Goal: Task Accomplishment & Management: Manage account settings

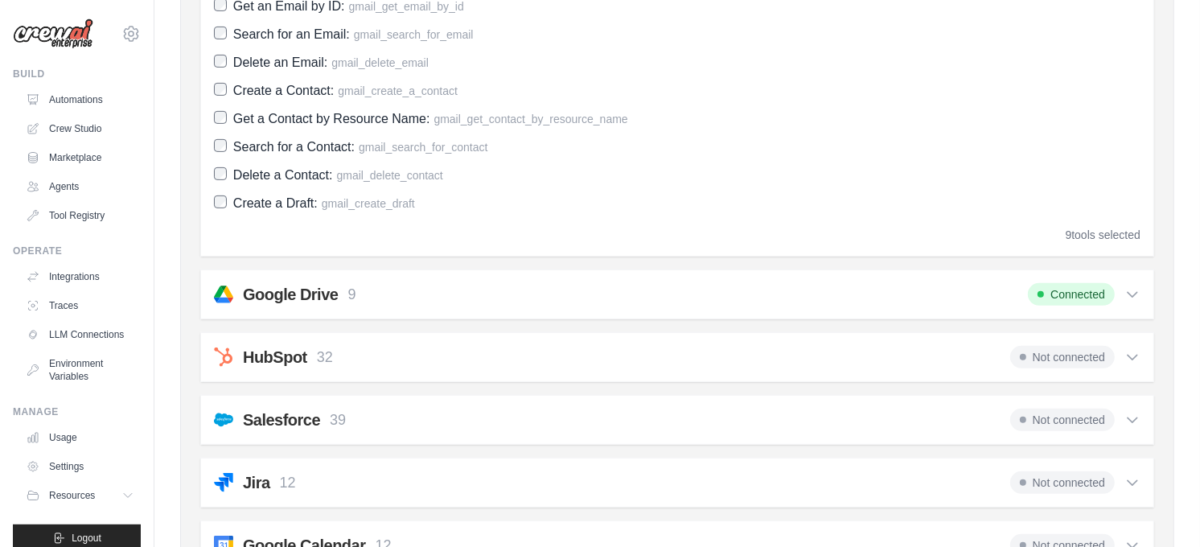
scroll to position [271, 0]
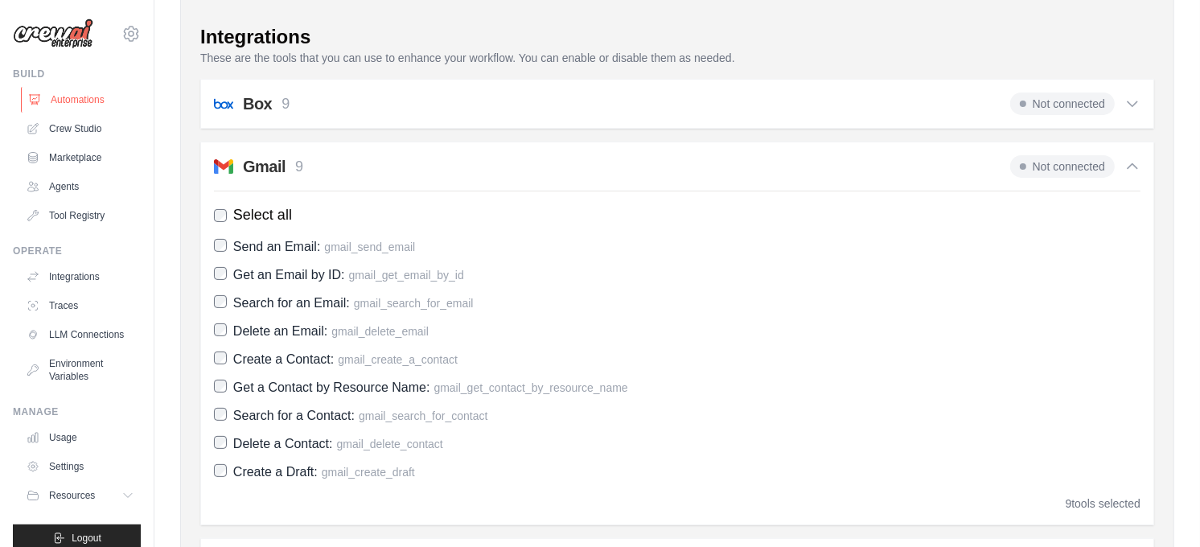
click at [81, 101] on link "Automations" at bounding box center [81, 100] width 121 height 26
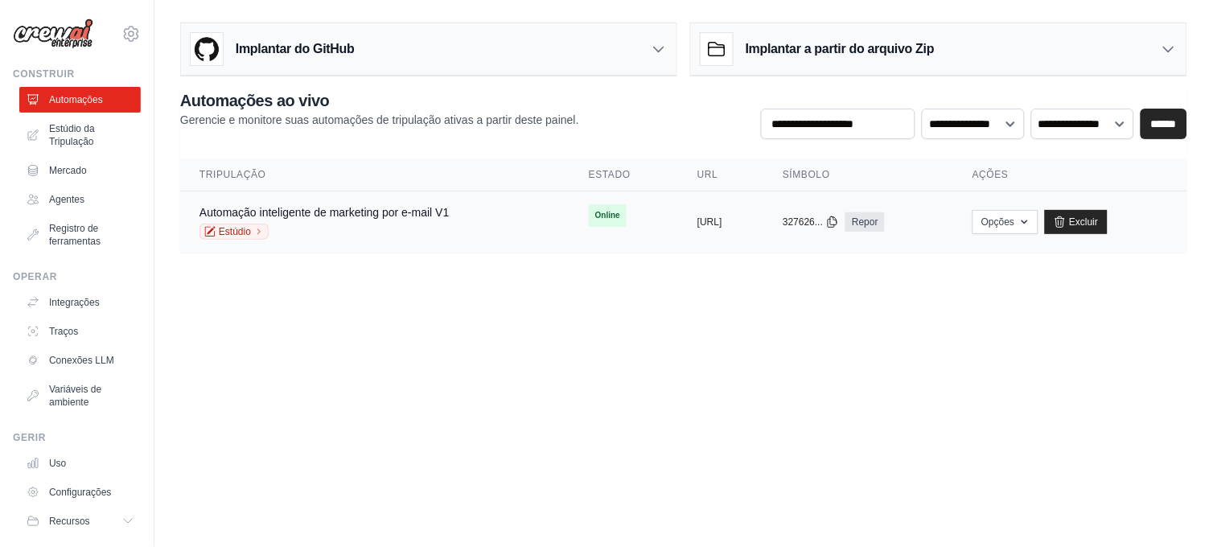
click at [589, 215] on span "Online" at bounding box center [608, 215] width 38 height 23
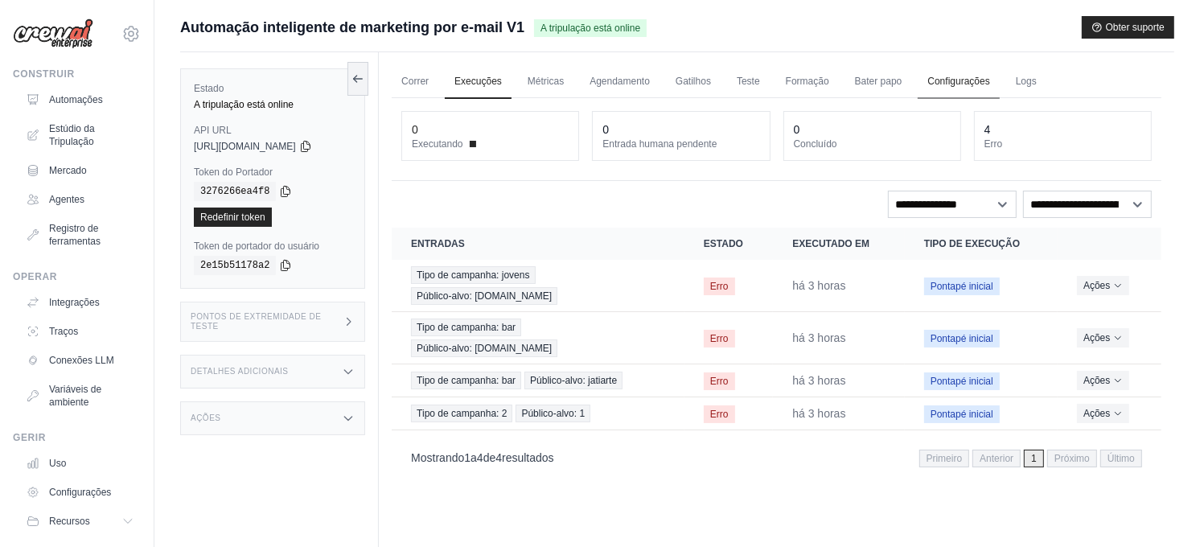
click at [974, 82] on link "Configurações" at bounding box center [958, 82] width 81 height 34
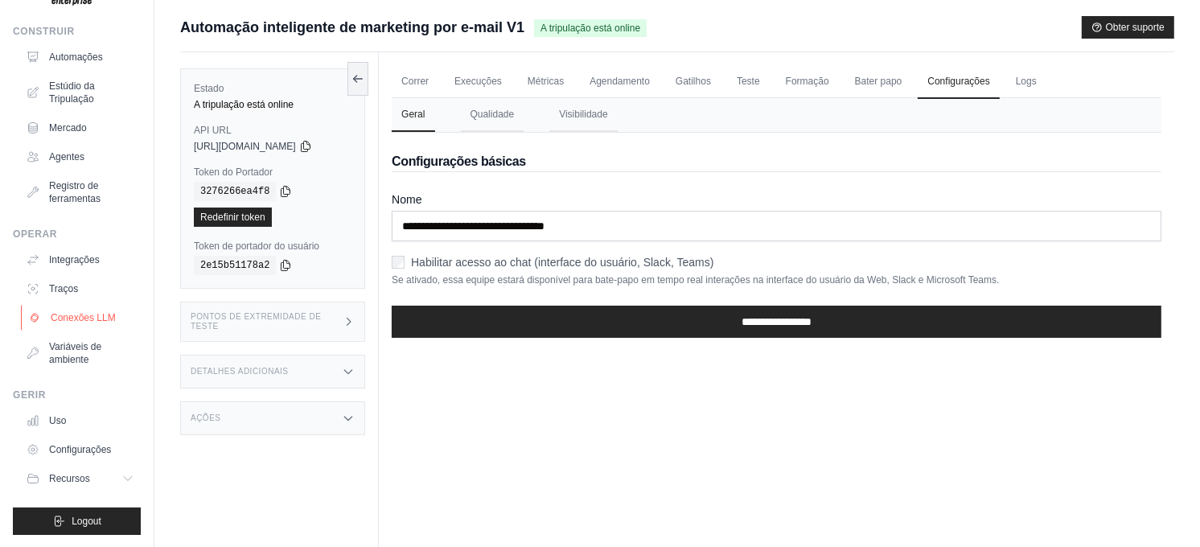
scroll to position [68, 0]
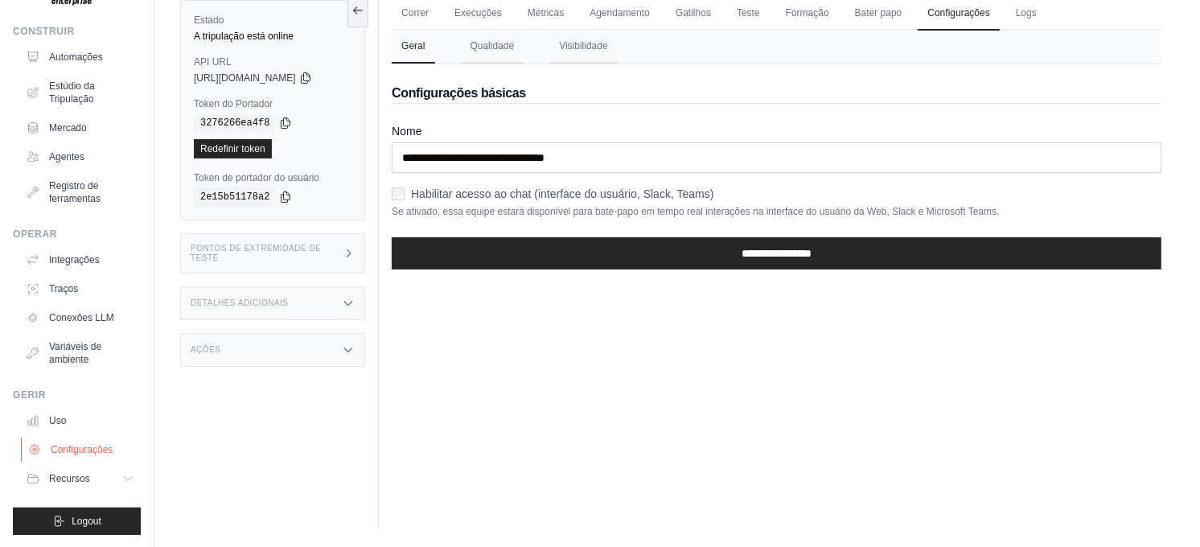
click at [78, 443] on font "Configurações" at bounding box center [82, 449] width 62 height 13
